Goal: Understand process/instructions: Learn how to perform a task or action

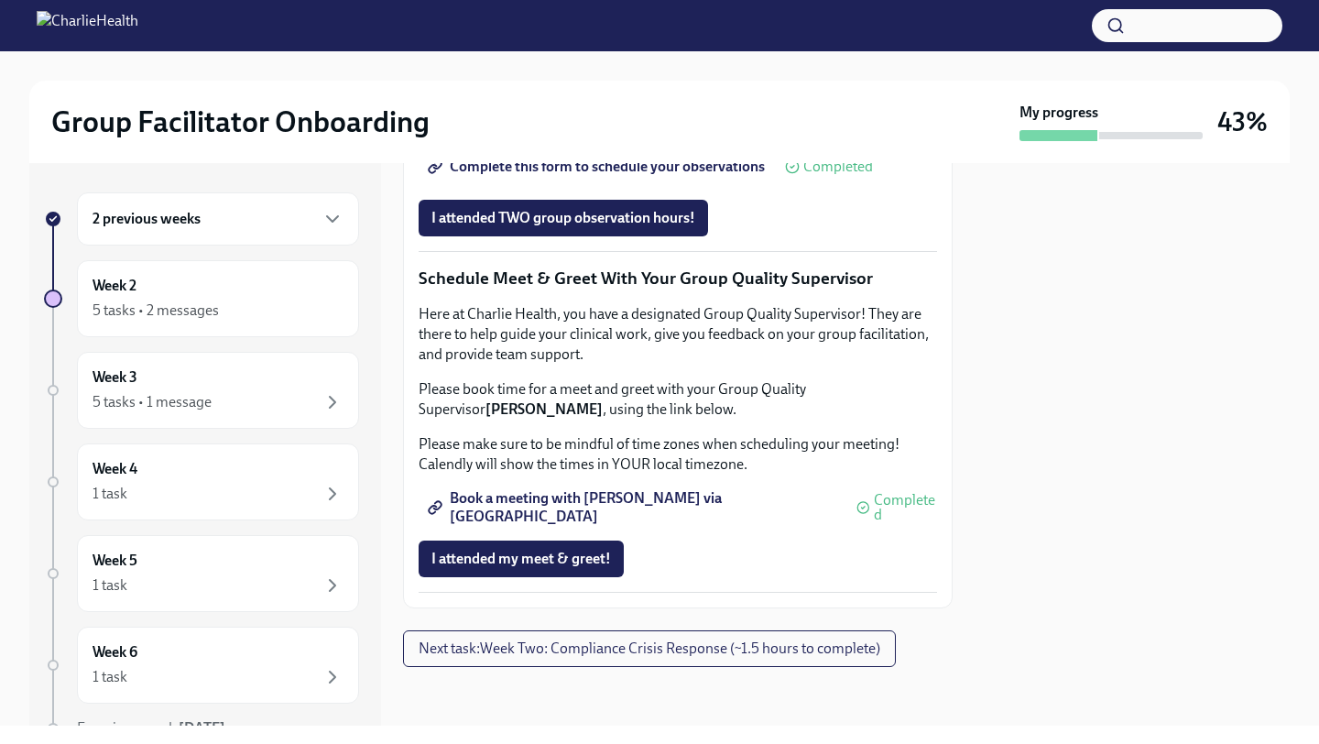
scroll to position [1786, 0]
click at [747, 644] on span "Next task : Week Two: Compliance Crisis Response (~1.5 hours to complete)" at bounding box center [650, 648] width 462 height 18
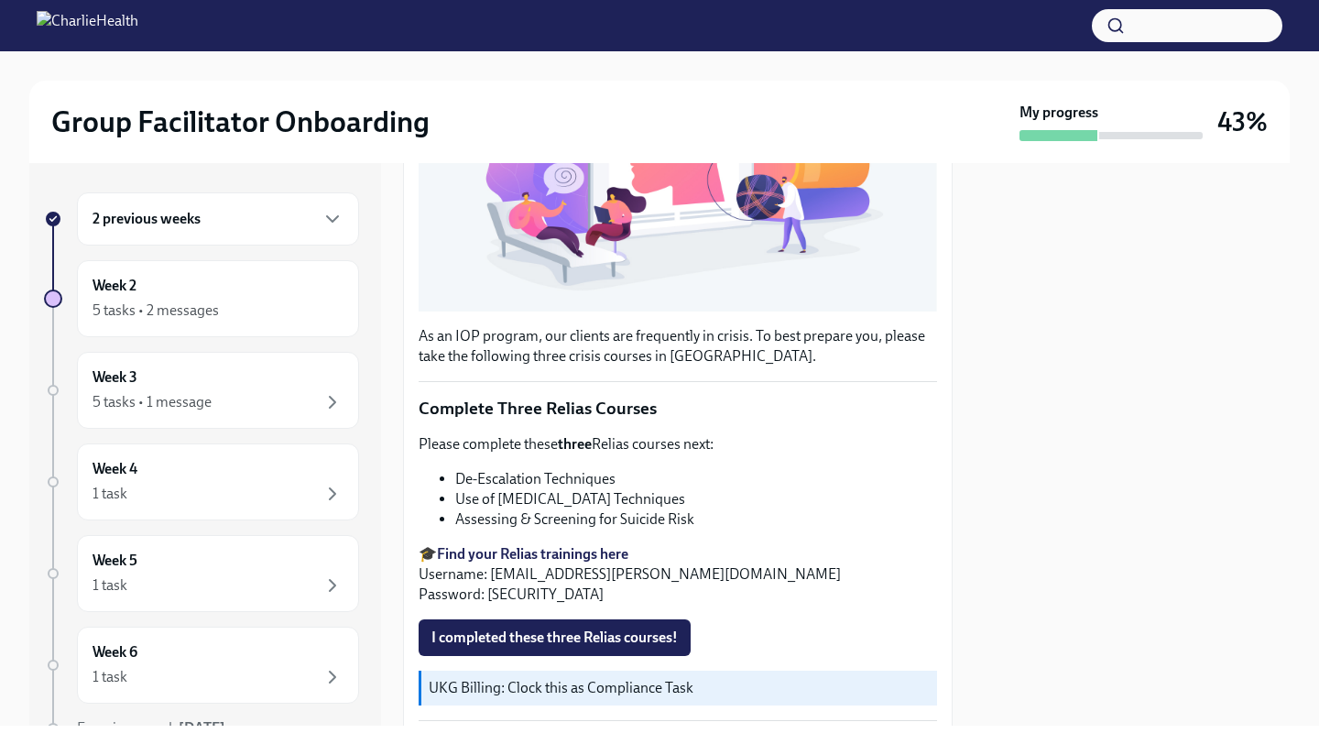
scroll to position [455, 0]
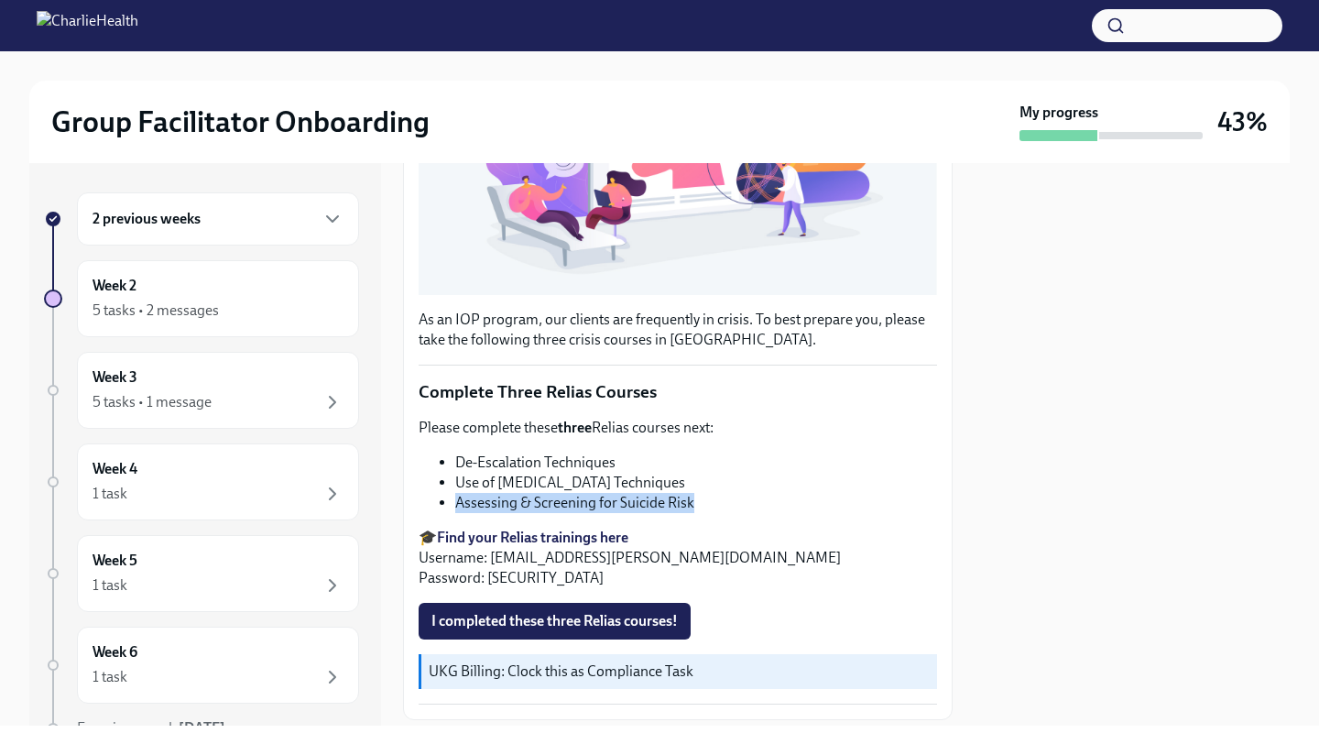
drag, startPoint x: 703, startPoint y: 500, endPoint x: 456, endPoint y: 505, distance: 247.3
click at [456, 505] on li "Assessing & Screening for Suicide Risk" at bounding box center [696, 503] width 482 height 20
copy li "Assessing & Screening for Suicide Risk"
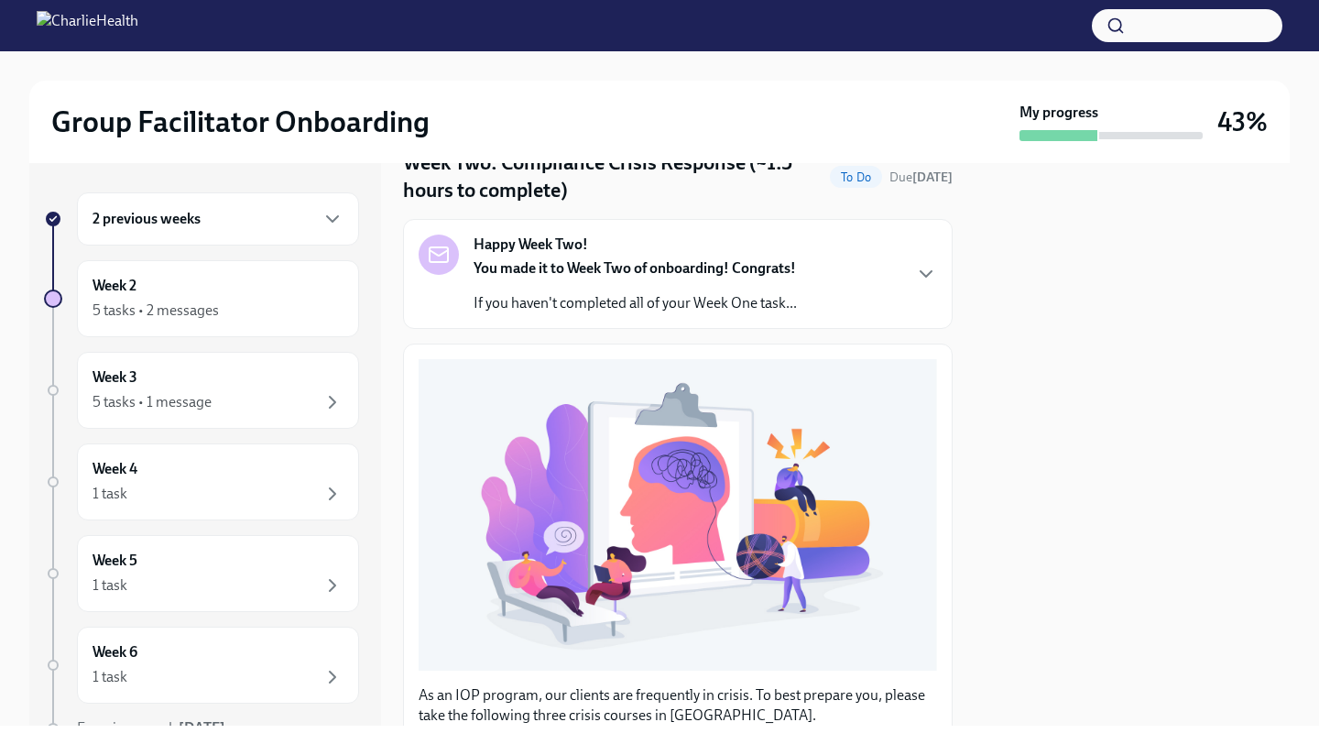
scroll to position [0, 0]
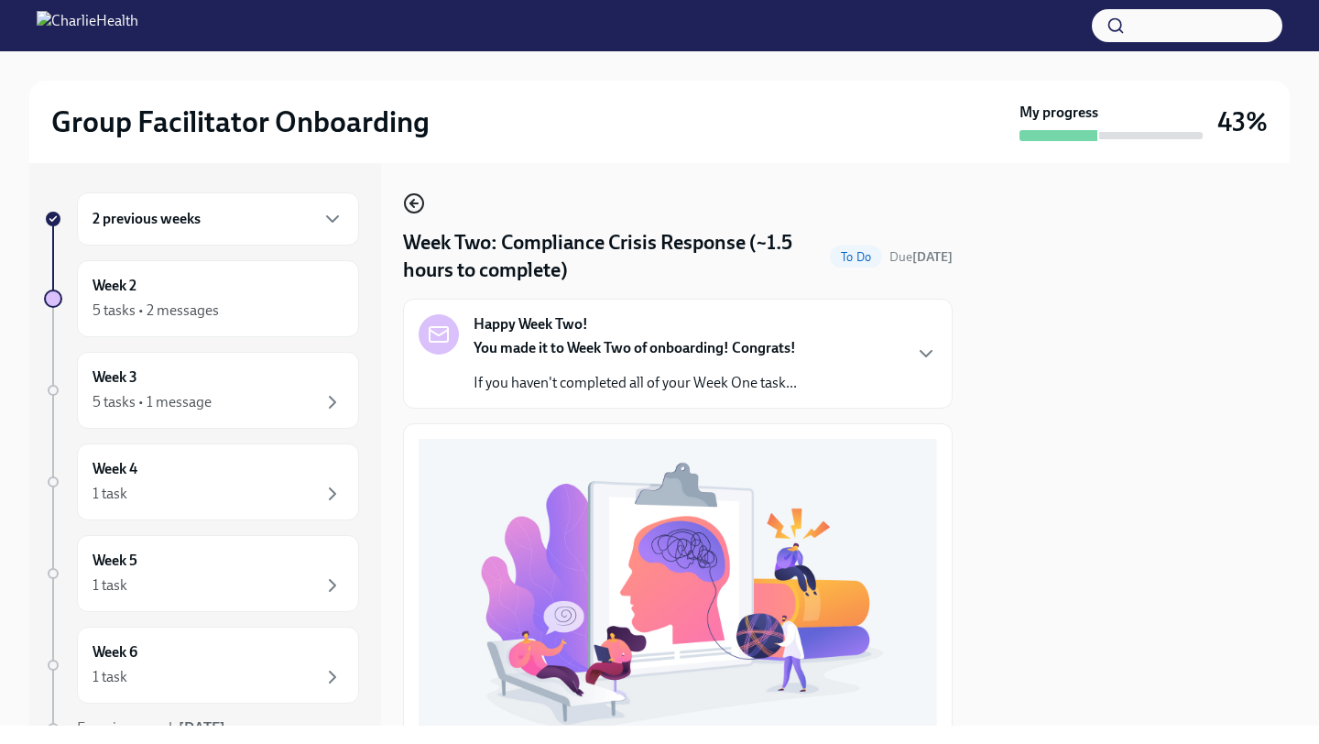
click at [409, 197] on icon "button" at bounding box center [414, 203] width 22 height 22
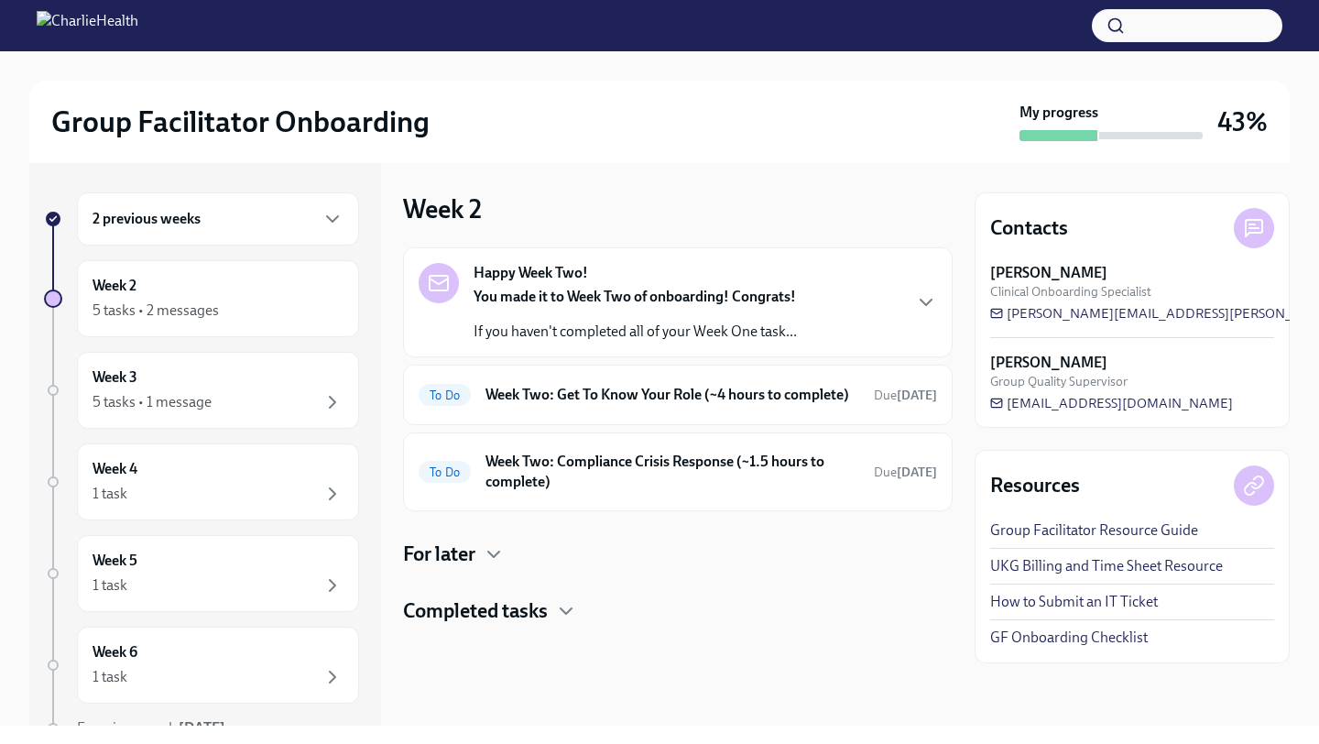
click at [633, 318] on div "You made it to Week Two of onboarding! Congrats! If you haven't completed all o…" at bounding box center [635, 314] width 323 height 55
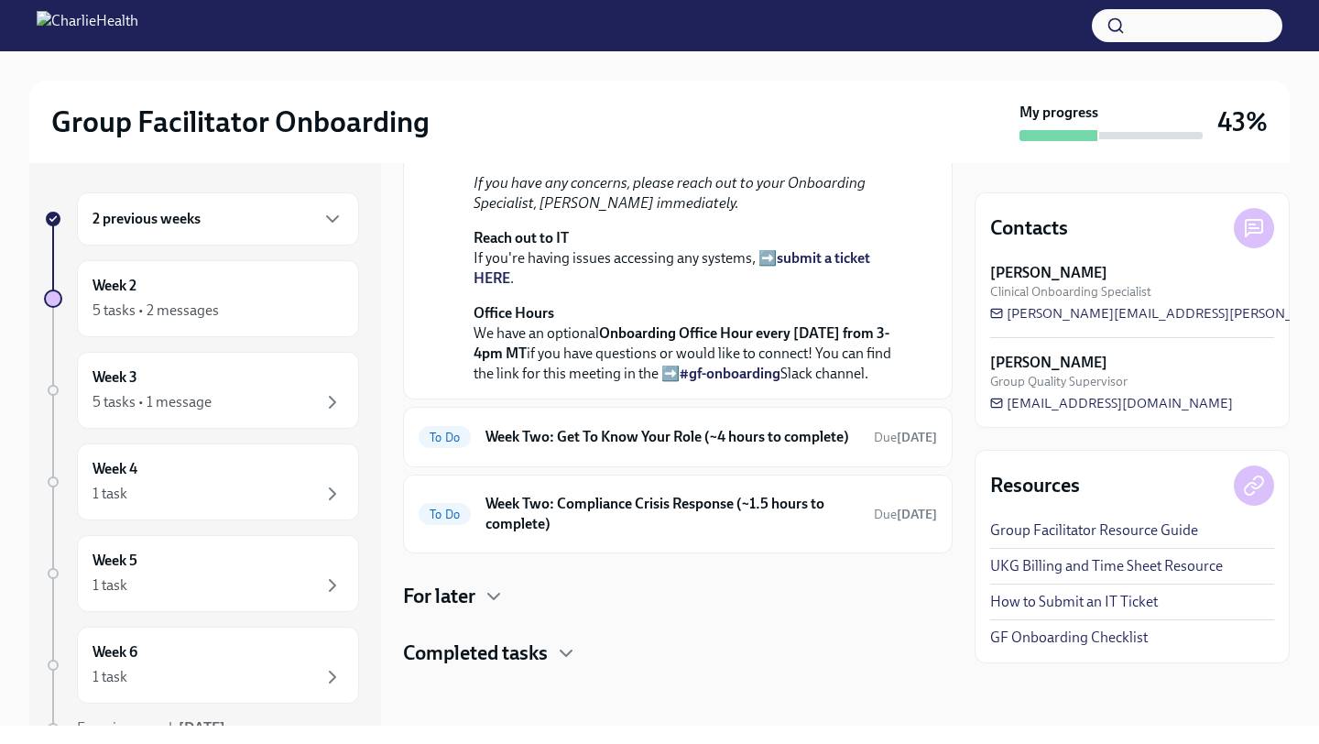
scroll to position [529, 0]
click at [642, 447] on h6 "Week Two: Get To Know Your Role (~4 hours to complete)" at bounding box center [672, 437] width 374 height 20
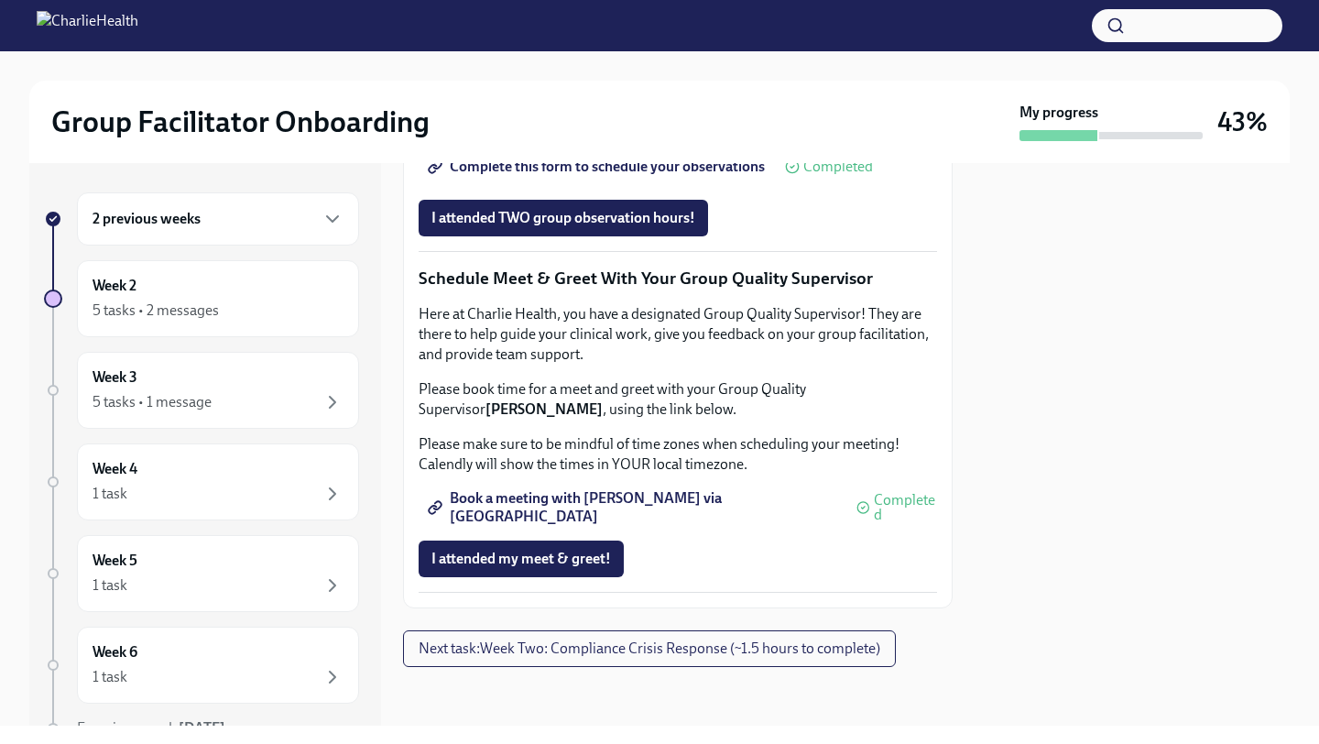
scroll to position [1786, 0]
click at [666, 647] on span "Next task : Week Two: Compliance Crisis Response (~1.5 hours to complete)" at bounding box center [650, 648] width 462 height 18
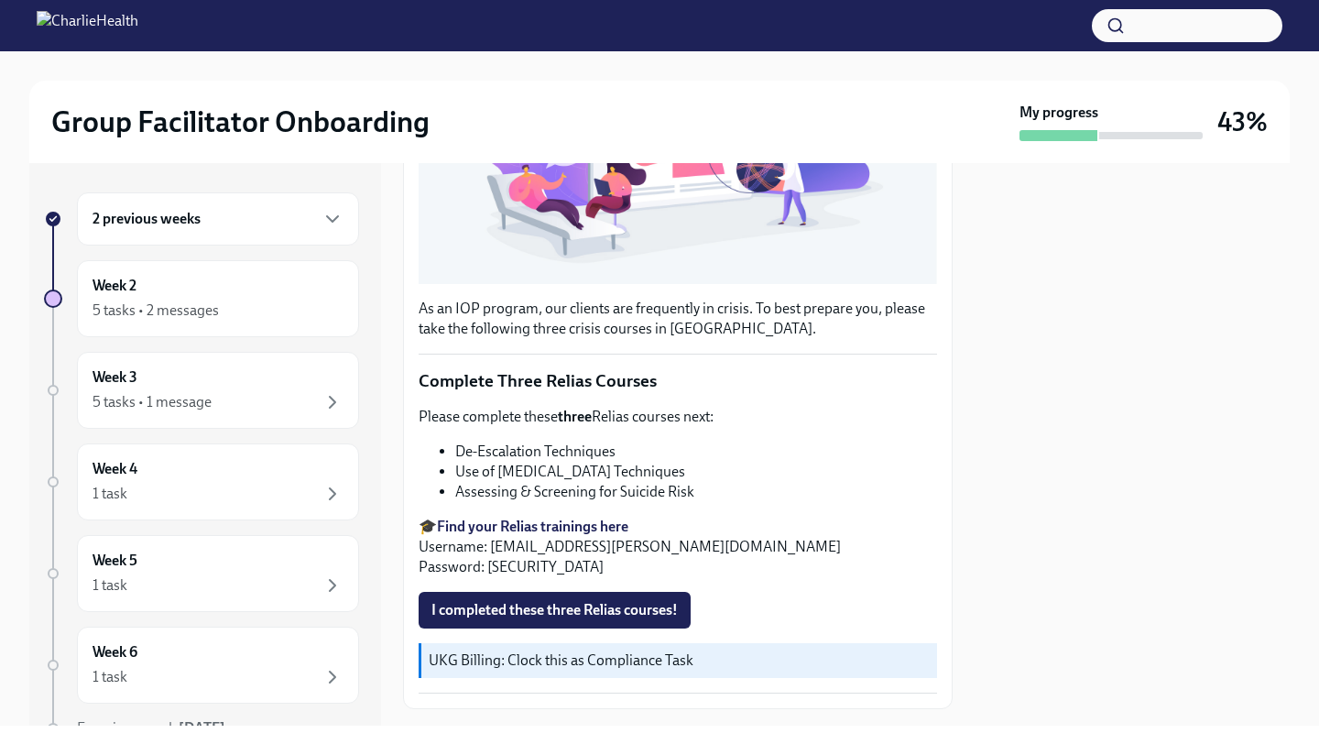
scroll to position [509, 0]
